Goal: Information Seeking & Learning: Learn about a topic

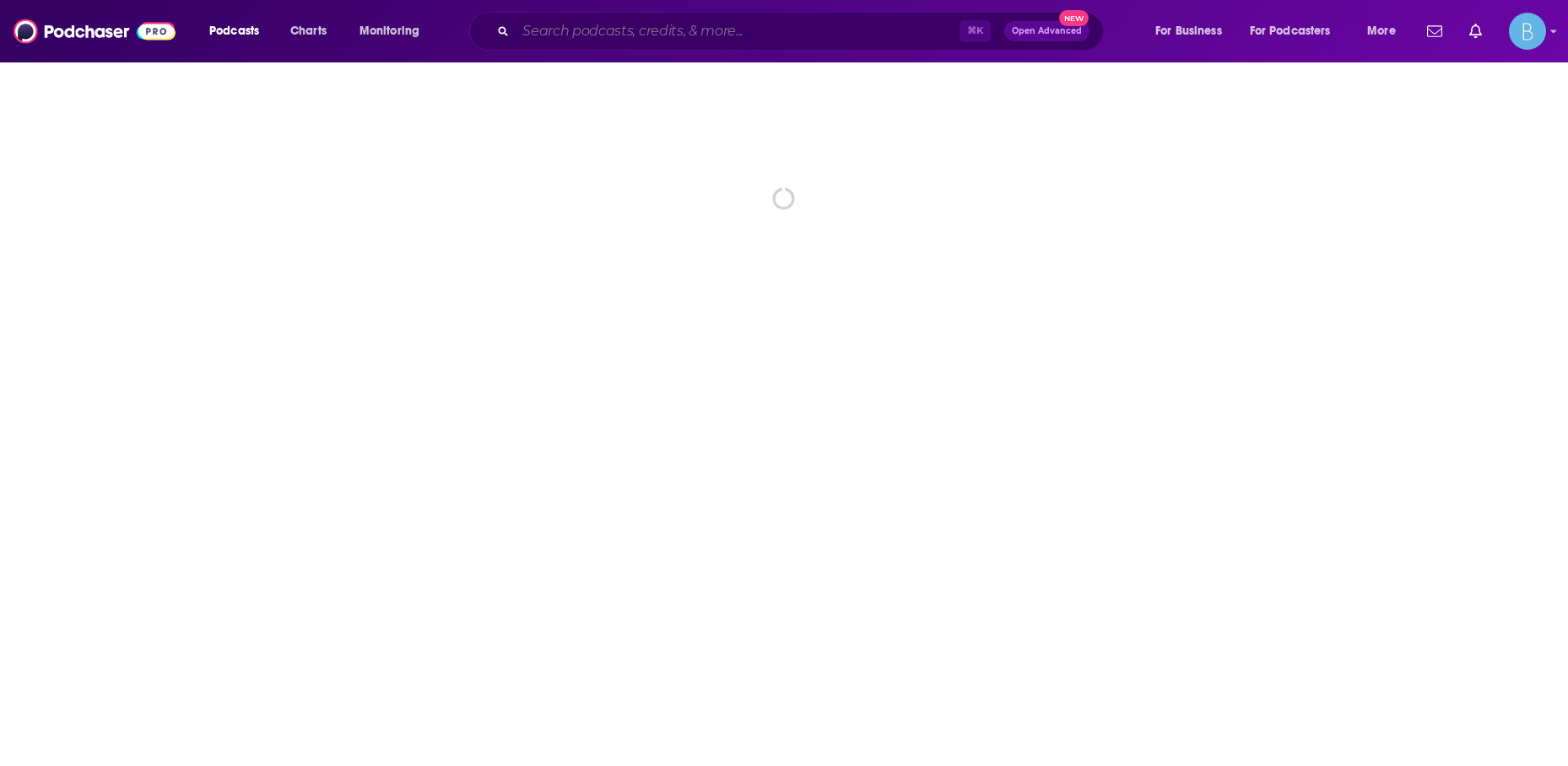
click at [702, 21] on input "Search podcasts, credits, & more..." at bounding box center [737, 30] width 444 height 27
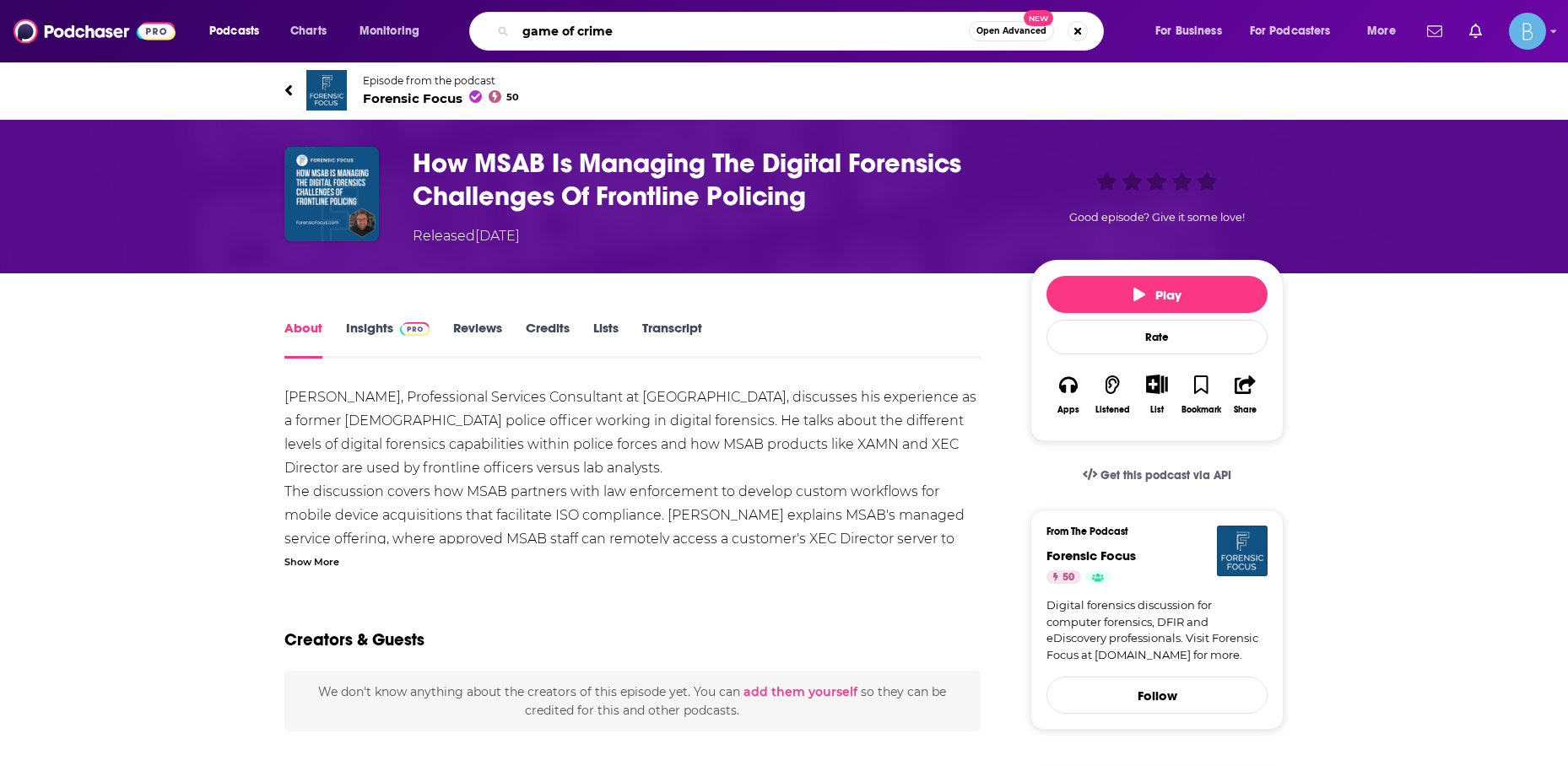
type input "game of crimes"
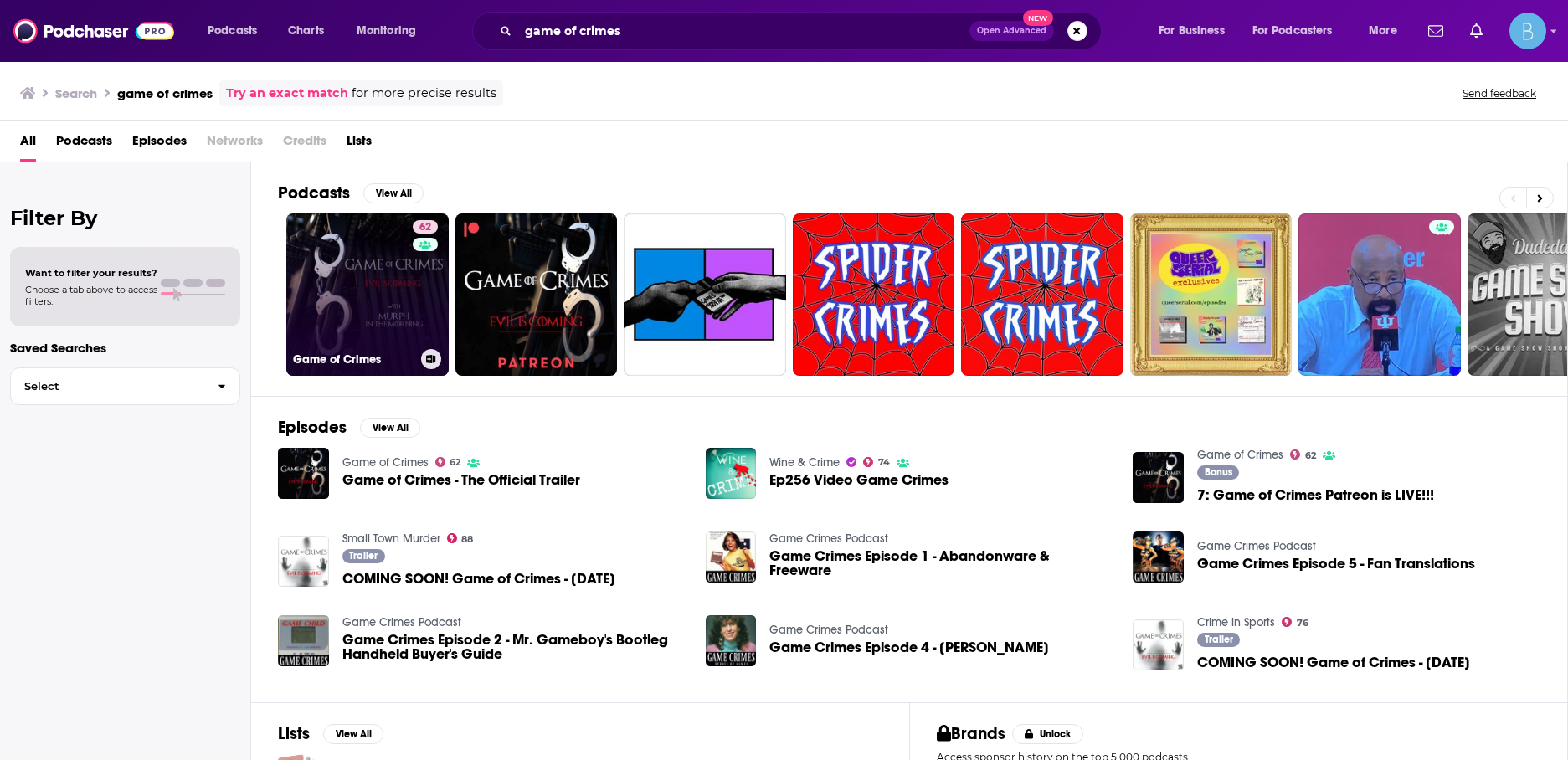
click at [354, 280] on link "62 Game of Crimes" at bounding box center [367, 295] width 162 height 162
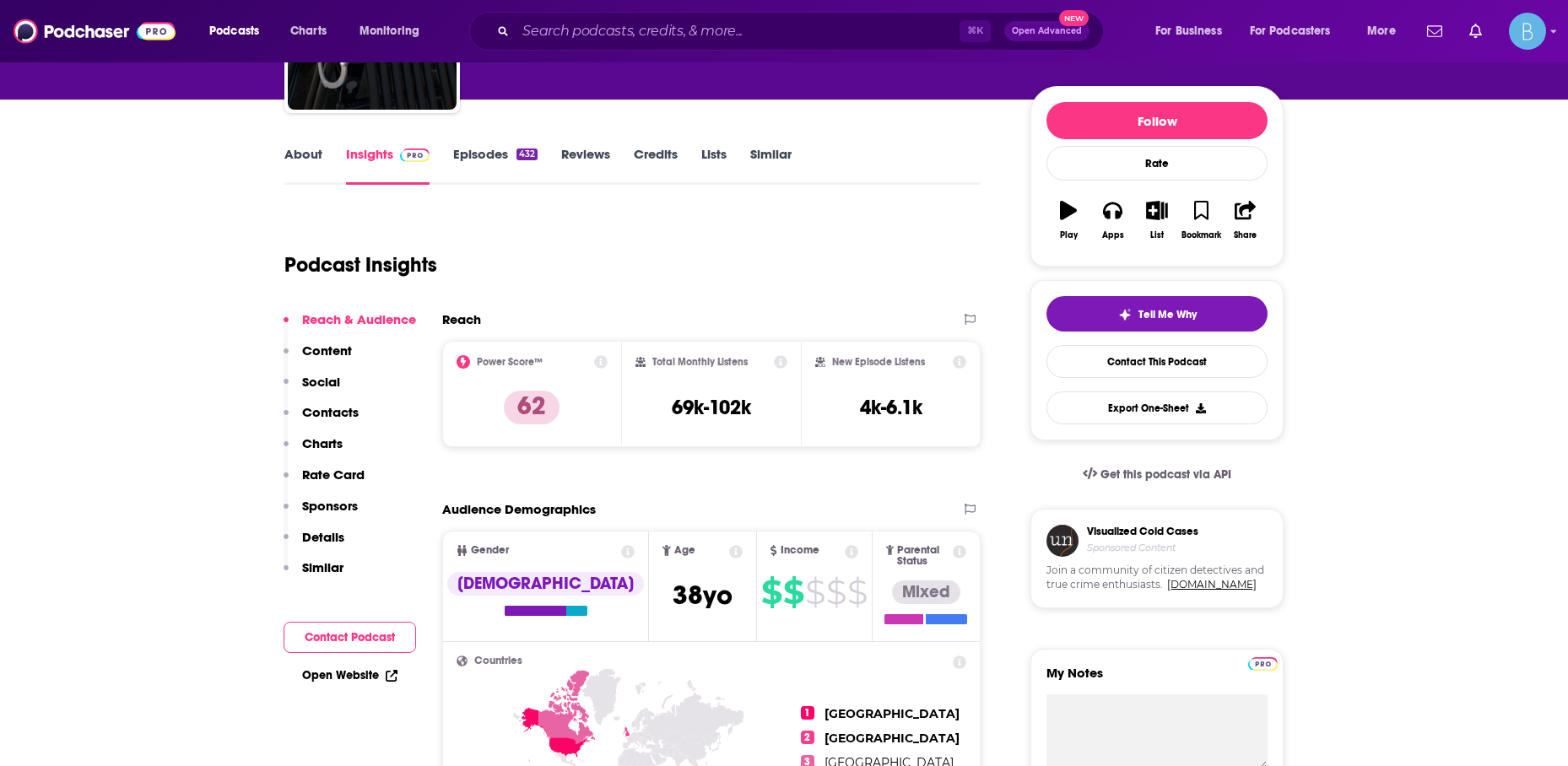
scroll to position [242, 0]
